Goal: Task Accomplishment & Management: Use online tool/utility

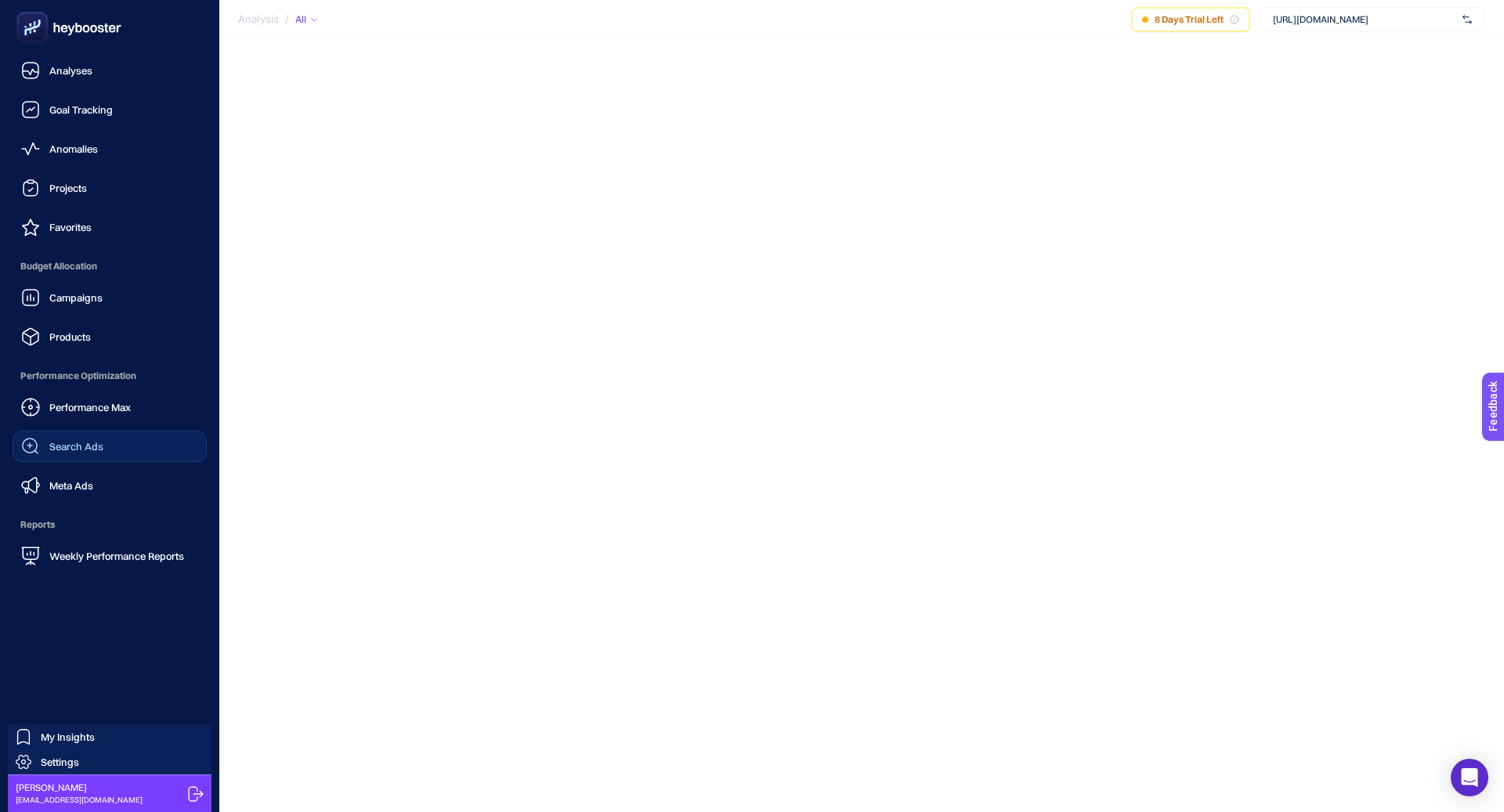
click at [90, 448] on span "Search Ads" at bounding box center [76, 446] width 54 height 12
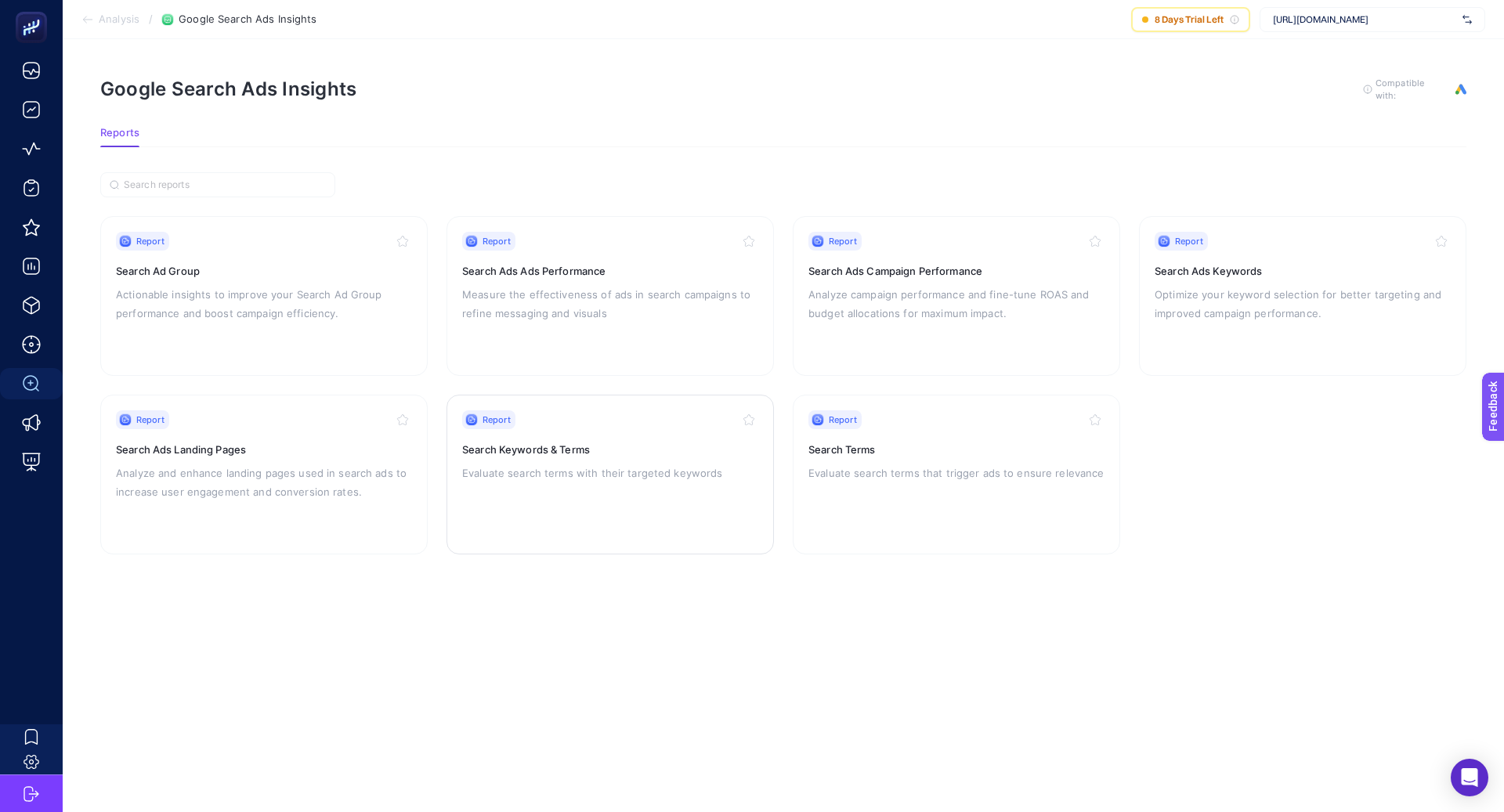
click at [614, 464] on p "Evaluate search terms with their targeted keywords" at bounding box center [611, 473] width 296 height 19
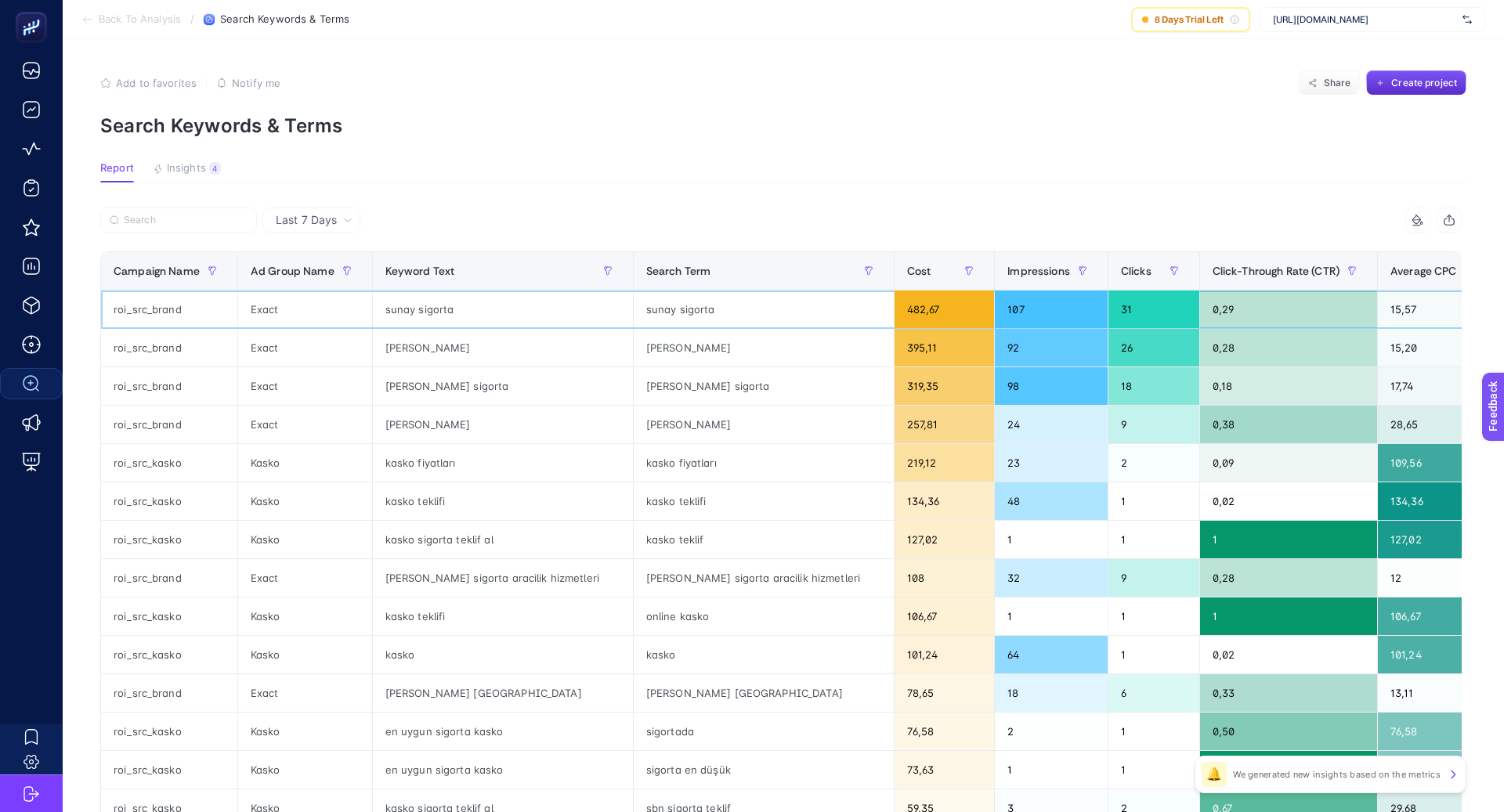
click at [413, 306] on div "sunay sigorta" at bounding box center [503, 309] width 260 height 37
copy tr "sunay sigorta"
click at [163, 226] on label at bounding box center [179, 220] width 157 height 25
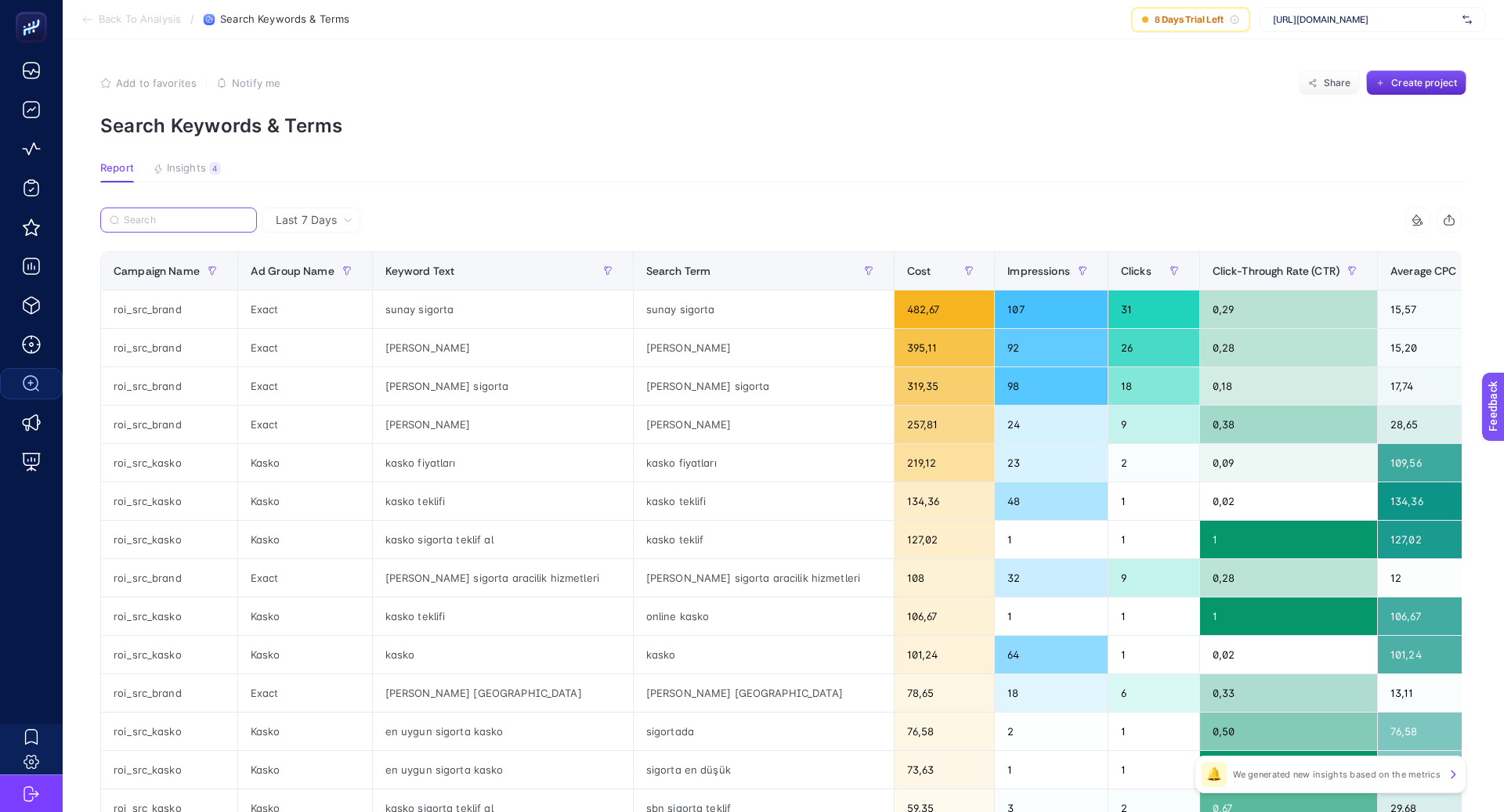
click at [163, 226] on input "Search" at bounding box center [186, 221] width 124 height 11
click at [168, 304] on div "roi_src_brand" at bounding box center [169, 309] width 137 height 37
click at [167, 304] on div "roi_src_brand" at bounding box center [169, 309] width 137 height 37
copy tr "roi_src_brand"
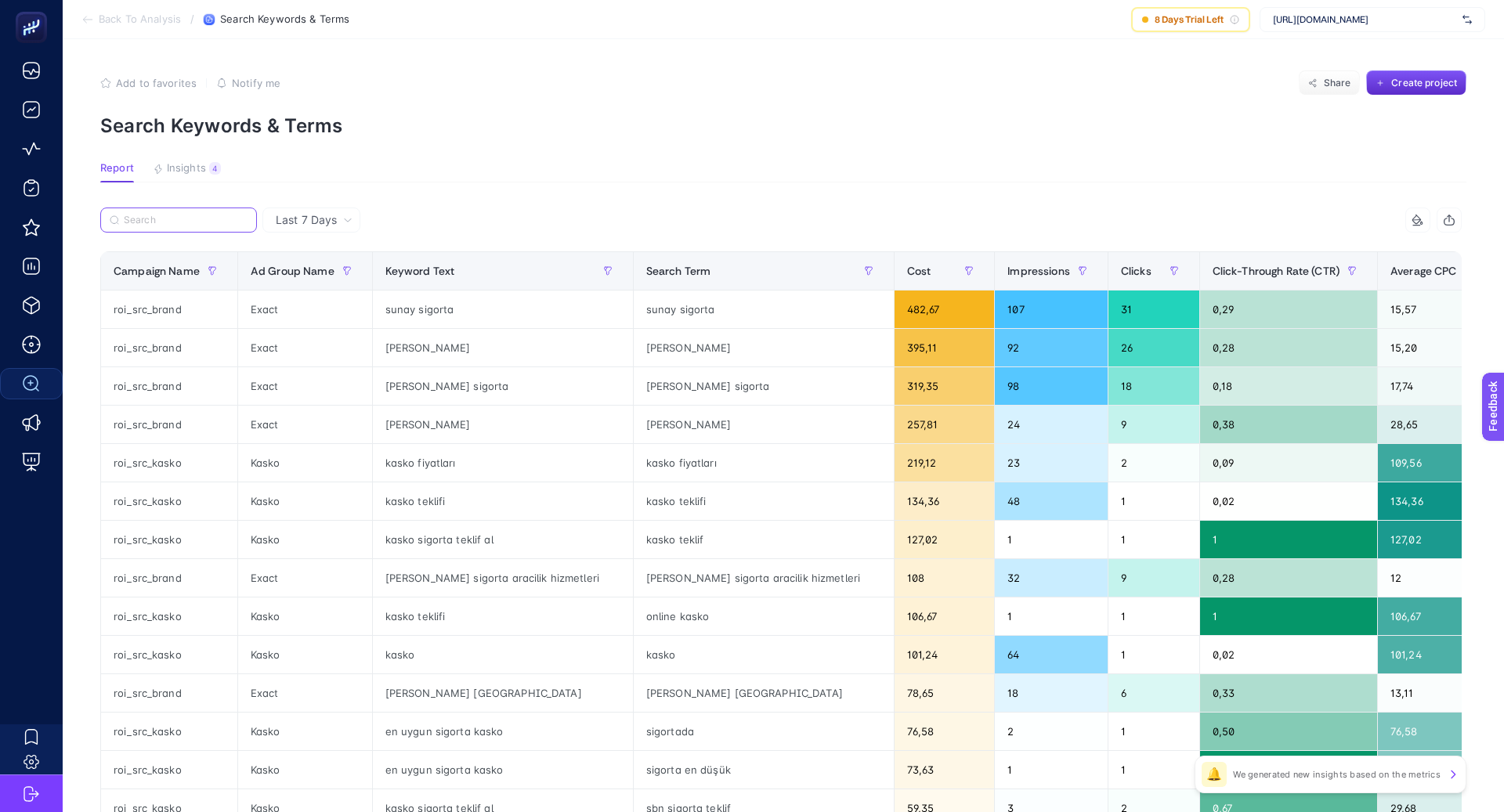
click at [171, 220] on input "Search" at bounding box center [186, 221] width 124 height 11
paste input "roi_src_brand"
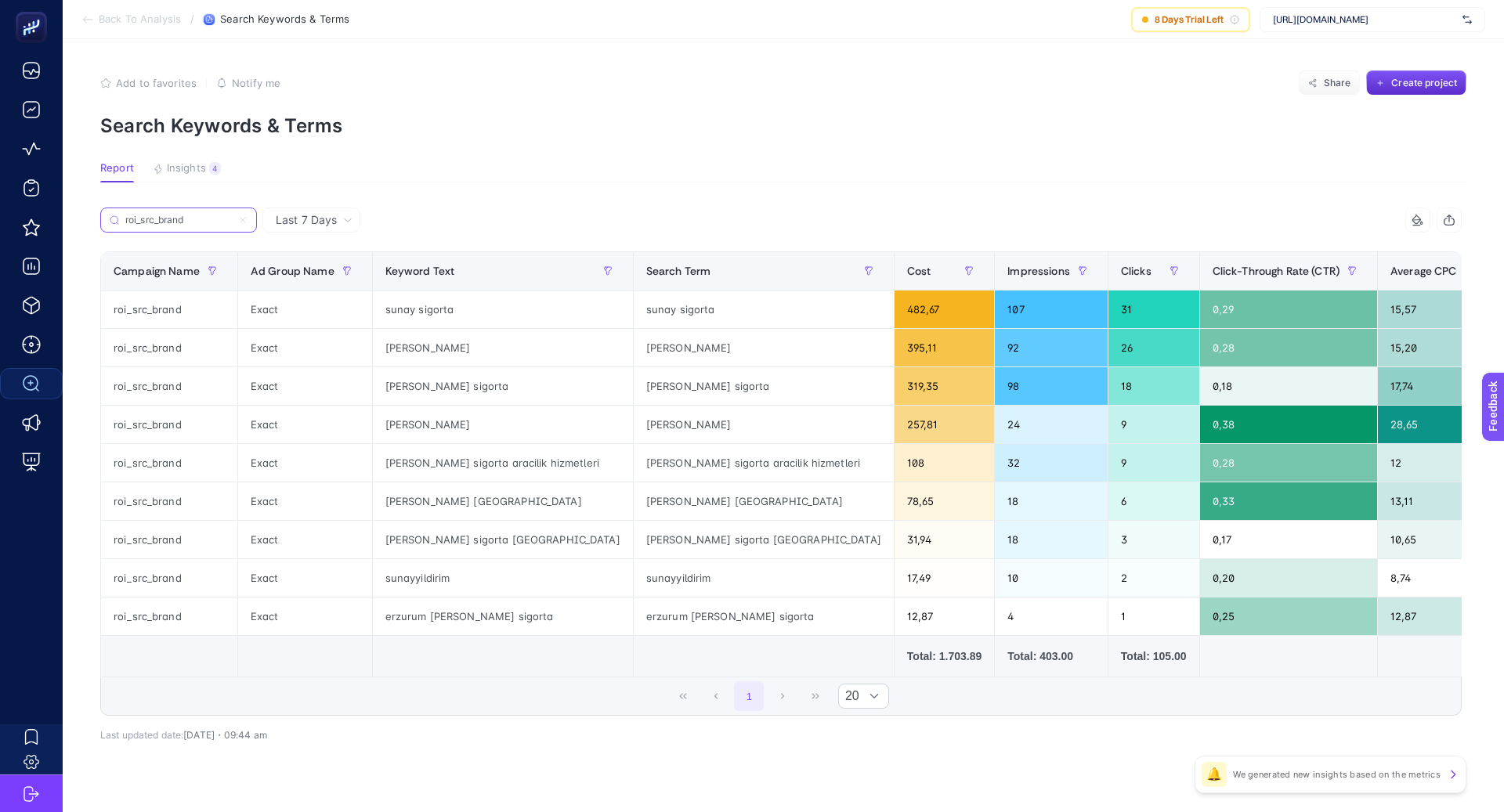
type input "roi_src_brand"
click at [318, 222] on span "Last 7 Days" at bounding box center [307, 220] width 61 height 15
click at [333, 279] on li "Last 30 Days" at bounding box center [312, 282] width 89 height 29
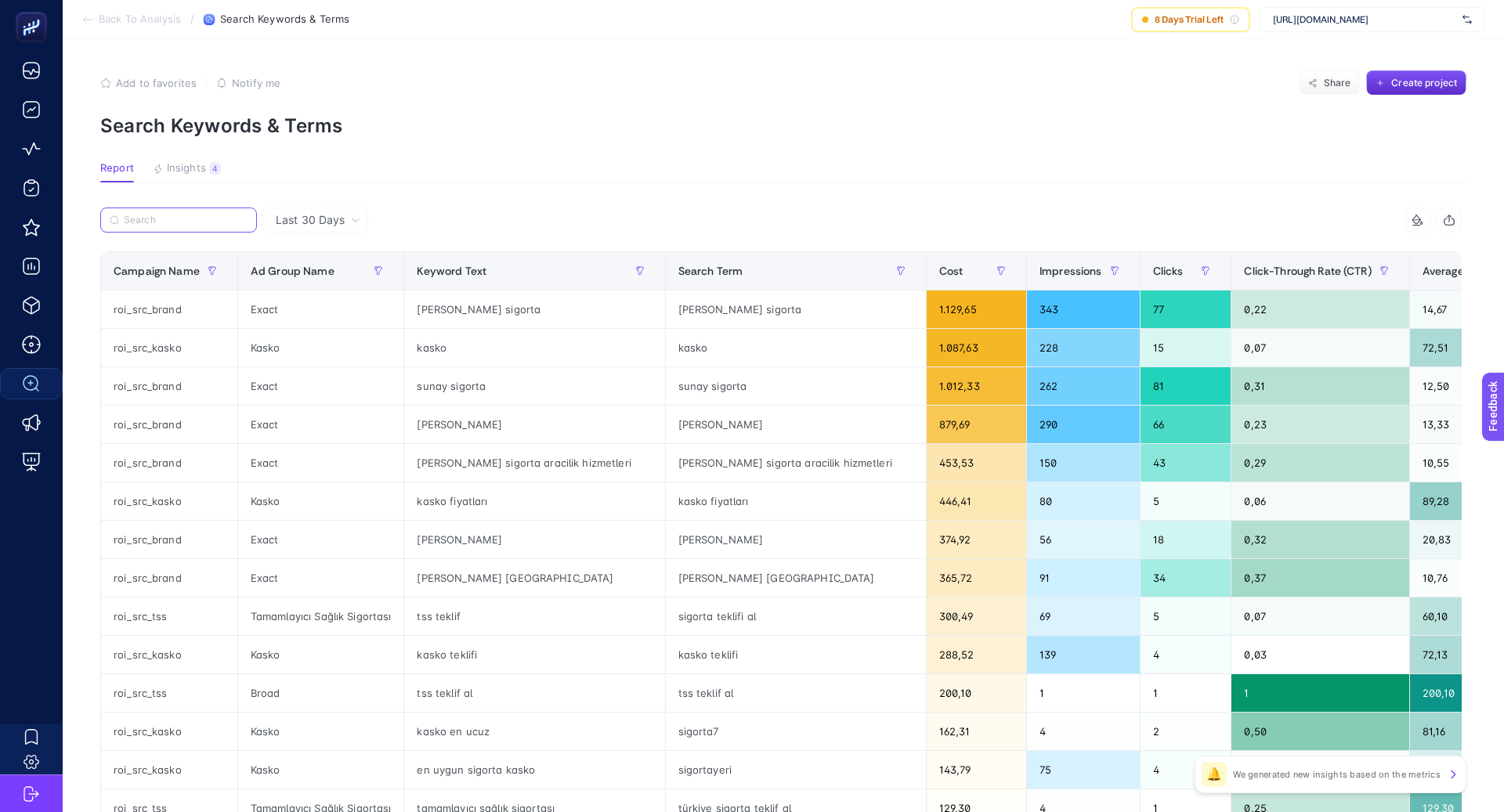
click at [176, 222] on input "Search" at bounding box center [186, 221] width 124 height 11
paste input "roi_src_brand"
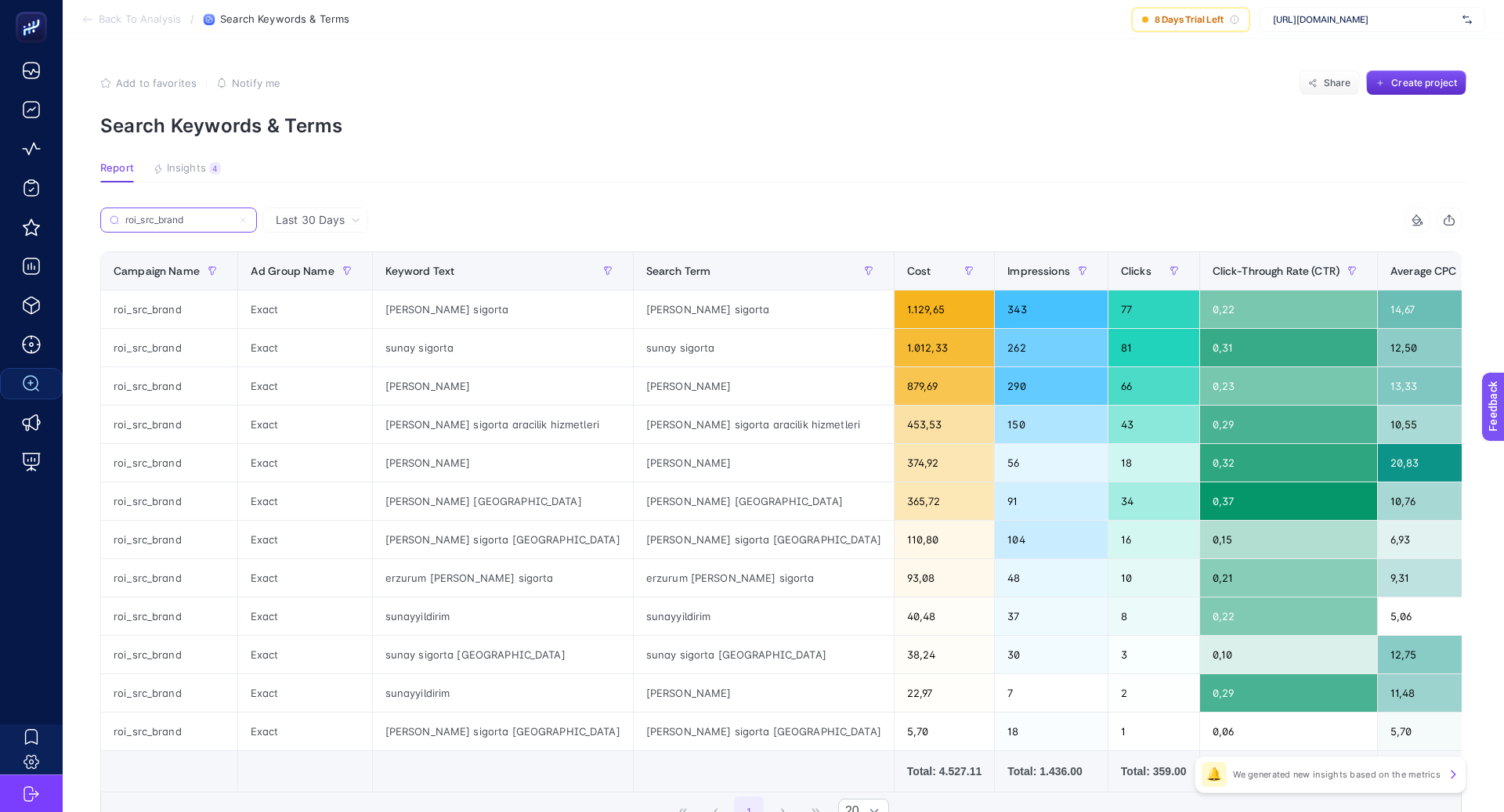
type input "roi_src_brand"
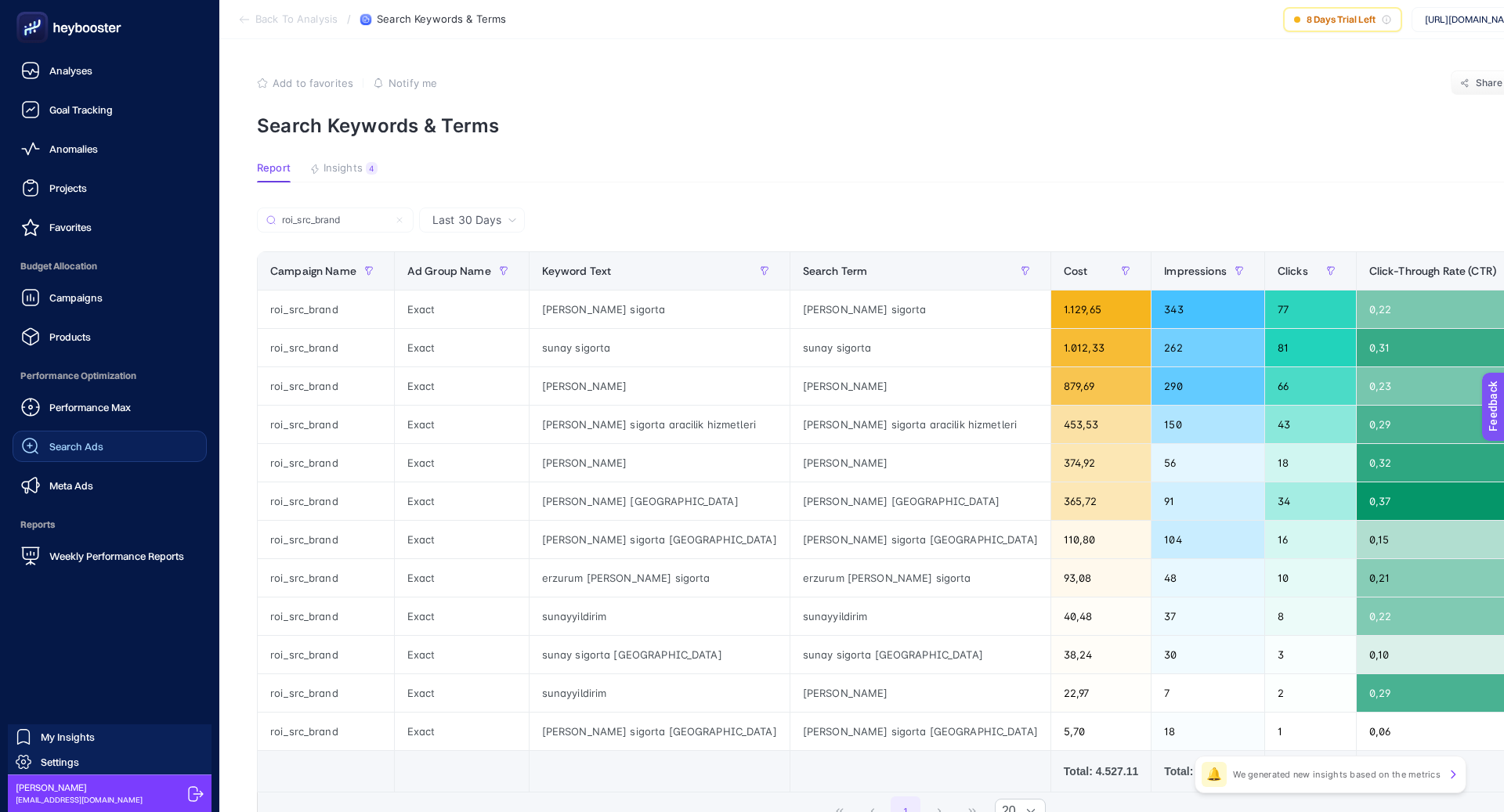
click at [70, 441] on span "Search Ads" at bounding box center [76, 446] width 54 height 12
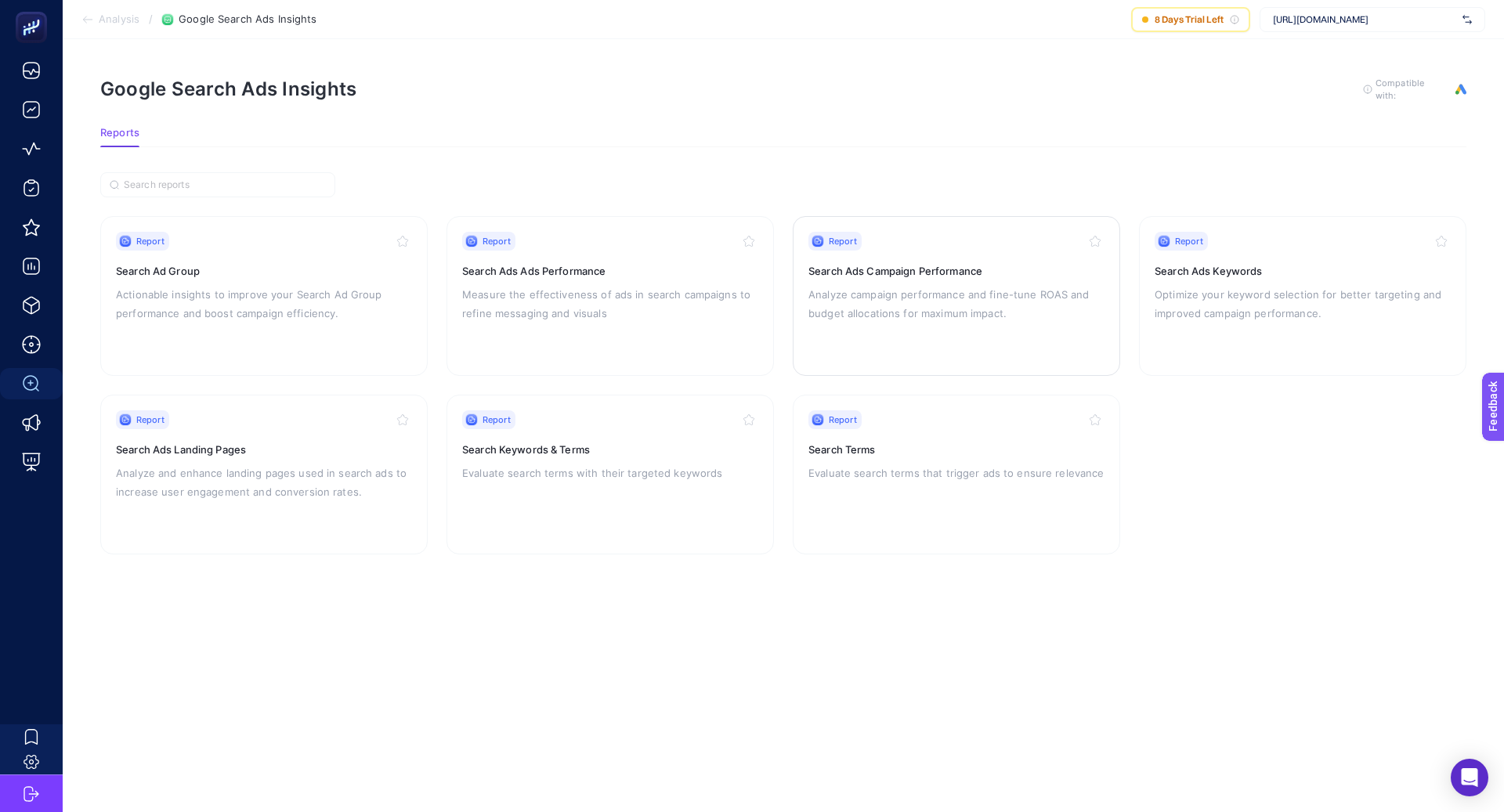
click at [901, 293] on p "Analyze campaign performance and fine-tune ROAS and budget allocations for maxi…" at bounding box center [956, 303] width 296 height 37
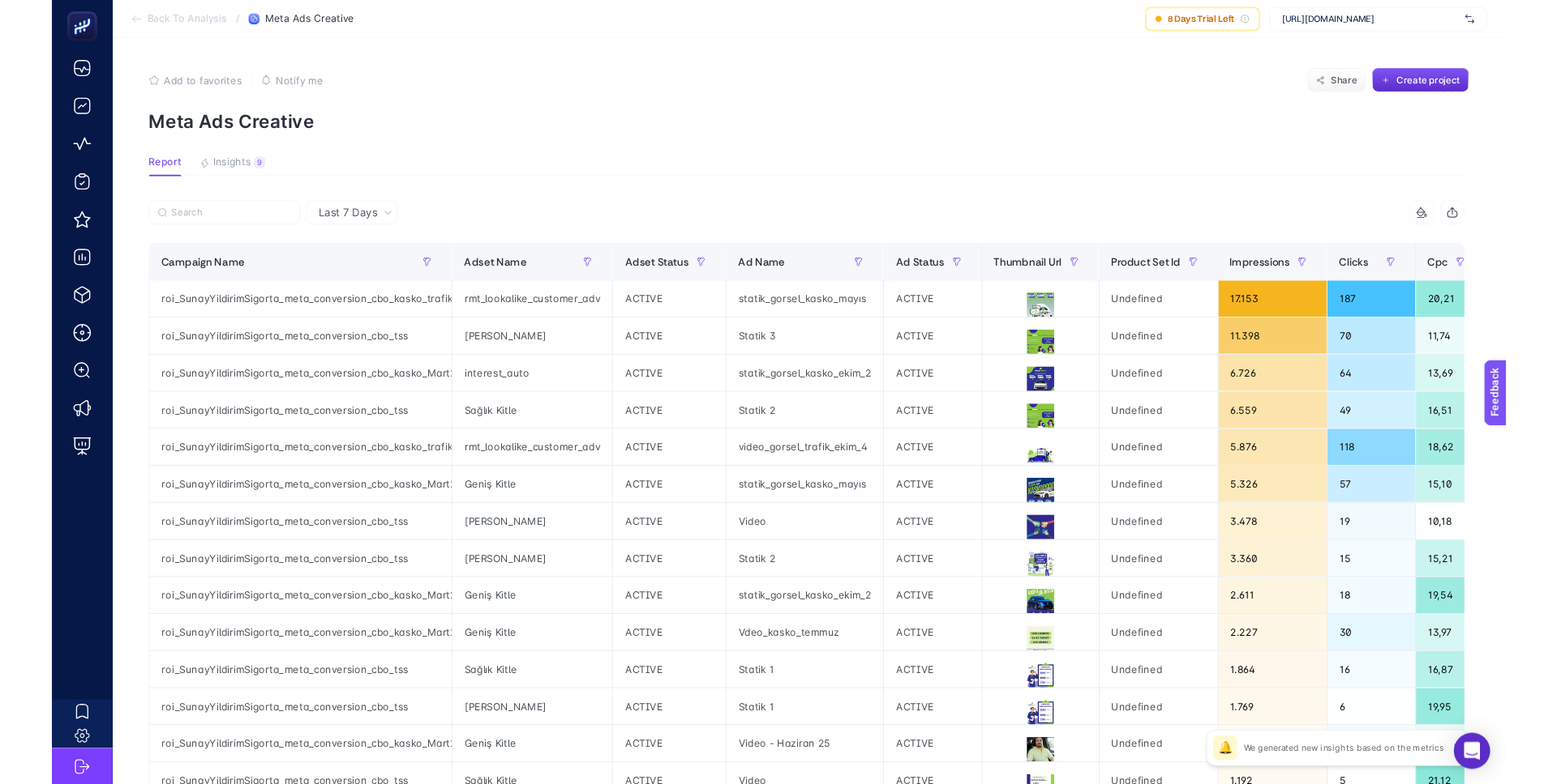
scroll to position [50, 0]
